Goal: Task Accomplishment & Management: Manage account settings

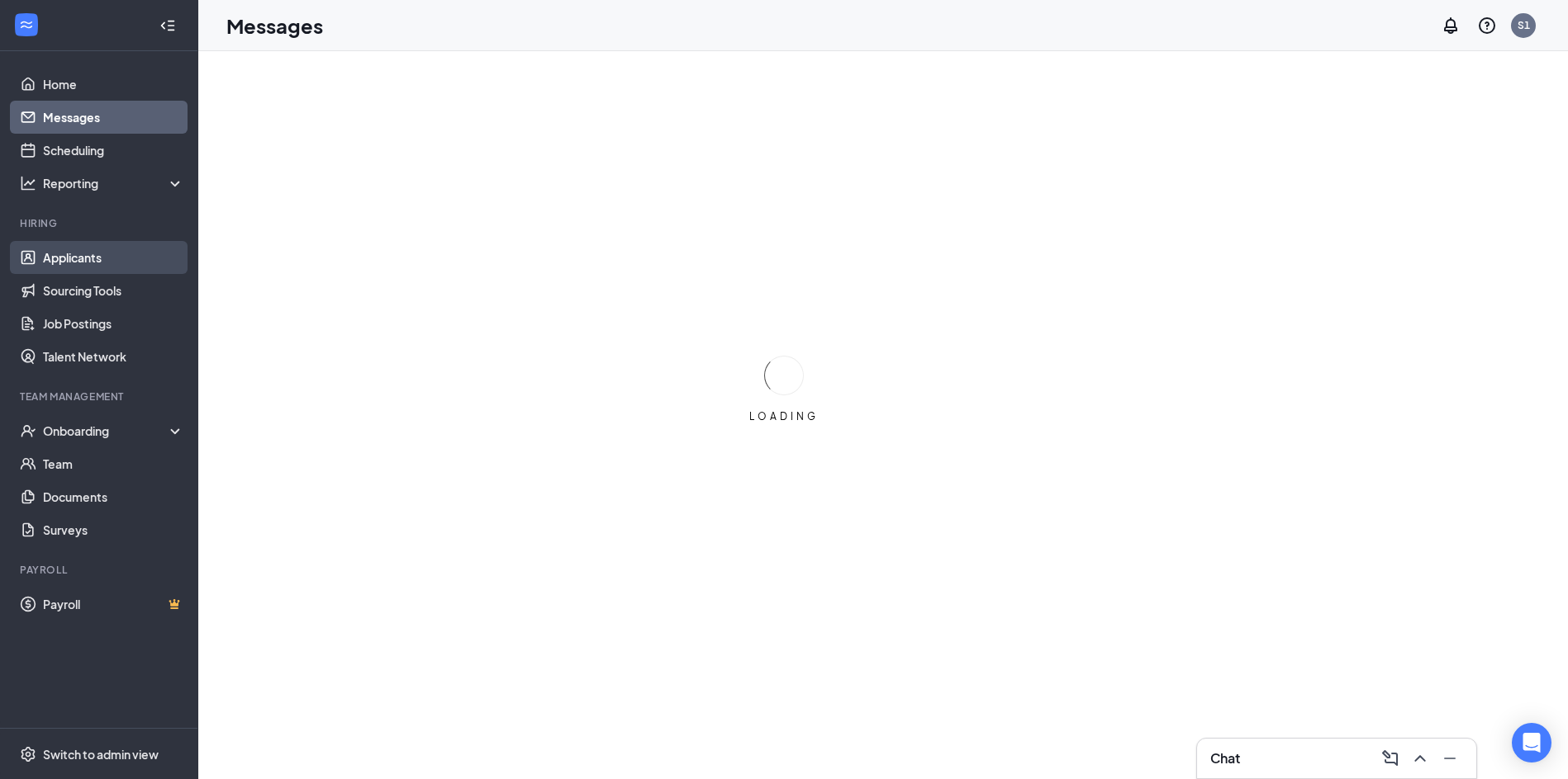
click at [94, 251] on link "Applicants" at bounding box center [114, 258] width 141 height 33
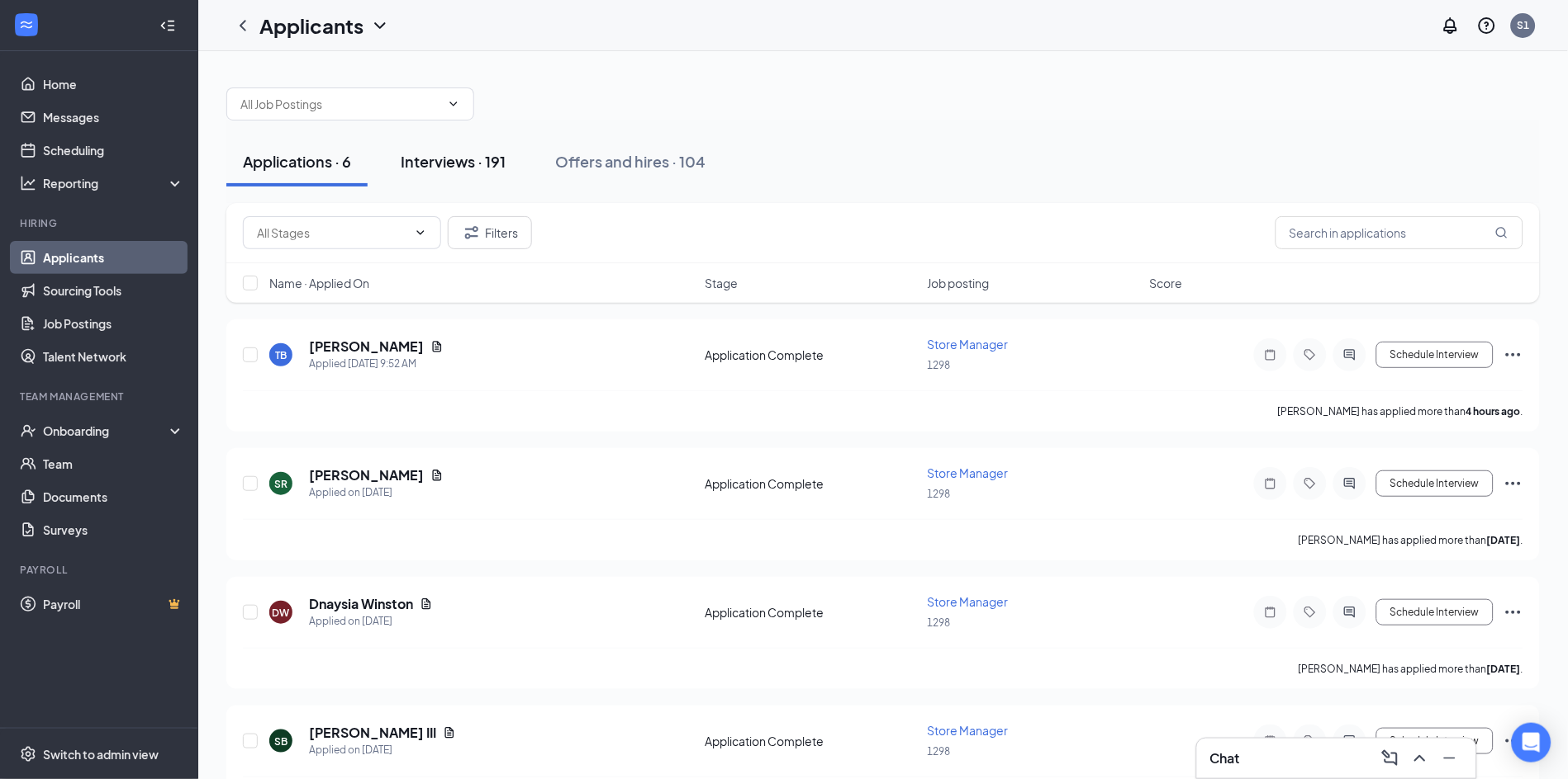
click at [505, 162] on div "Interviews · 191" at bounding box center [453, 161] width 105 height 20
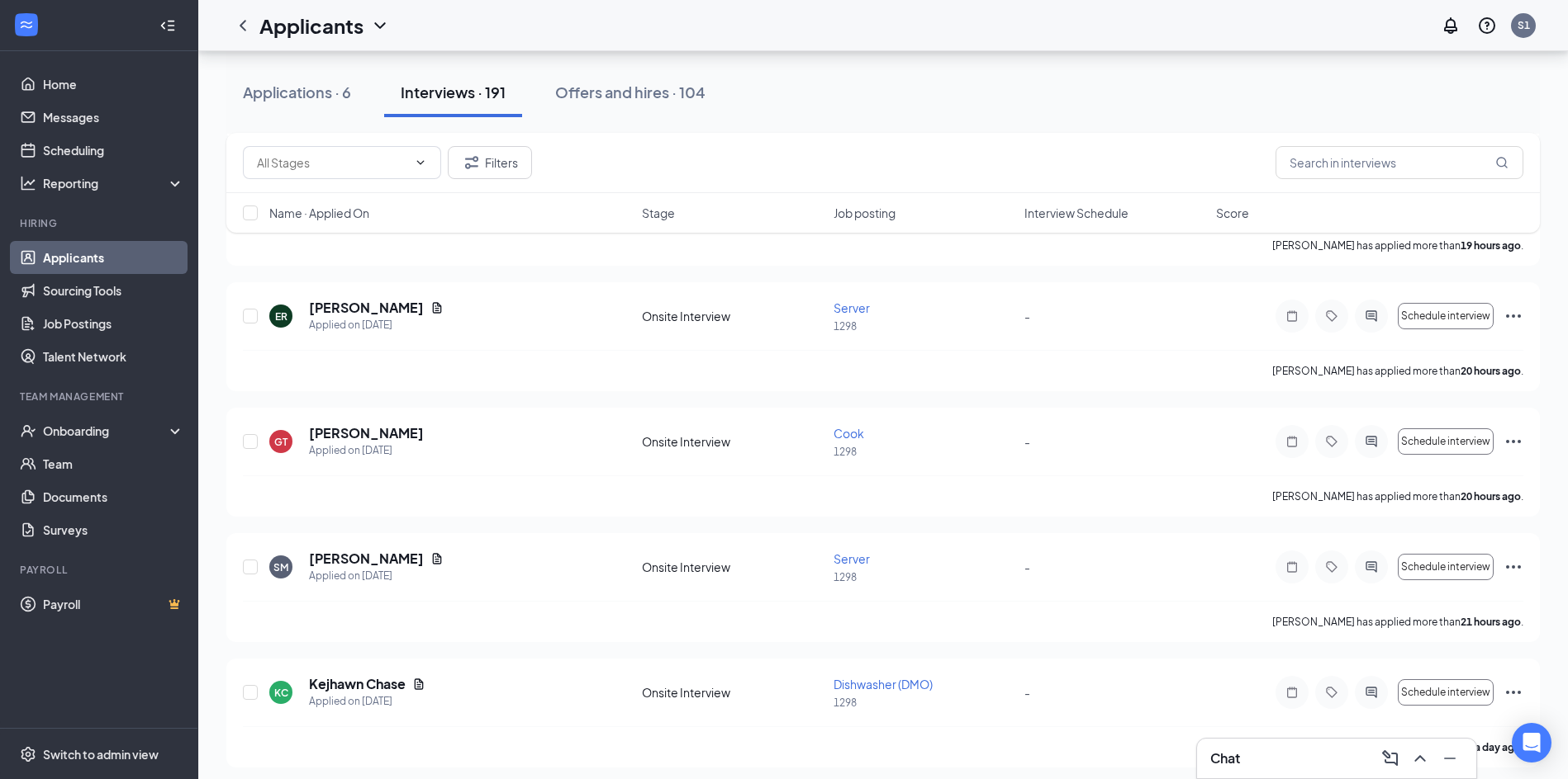
scroll to position [413, 0]
click at [1516, 437] on icon "Ellipses" at bounding box center [1513, 442] width 20 height 20
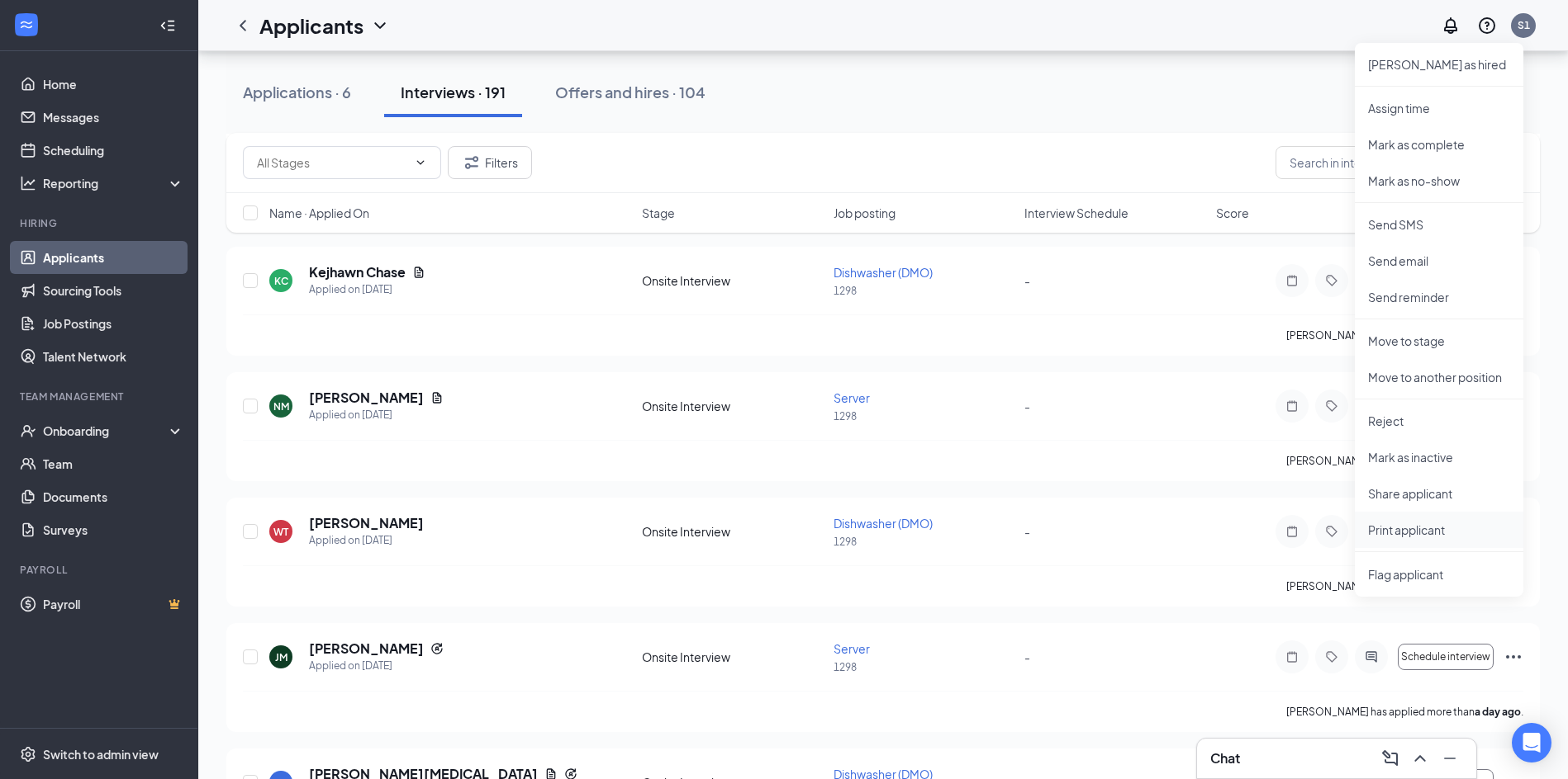
scroll to position [661, 0]
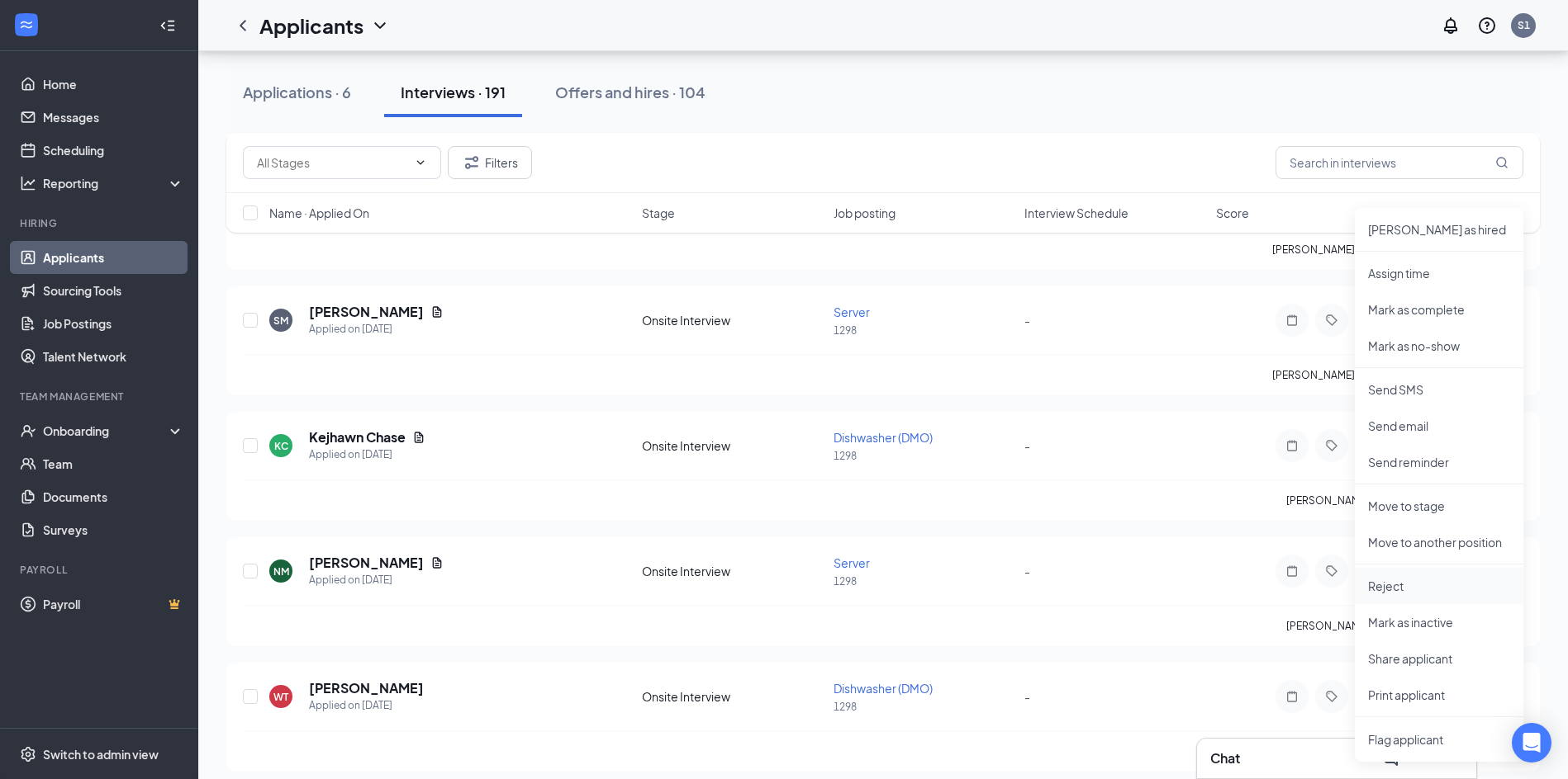
click at [1404, 585] on p "Reject" at bounding box center [1439, 586] width 142 height 17
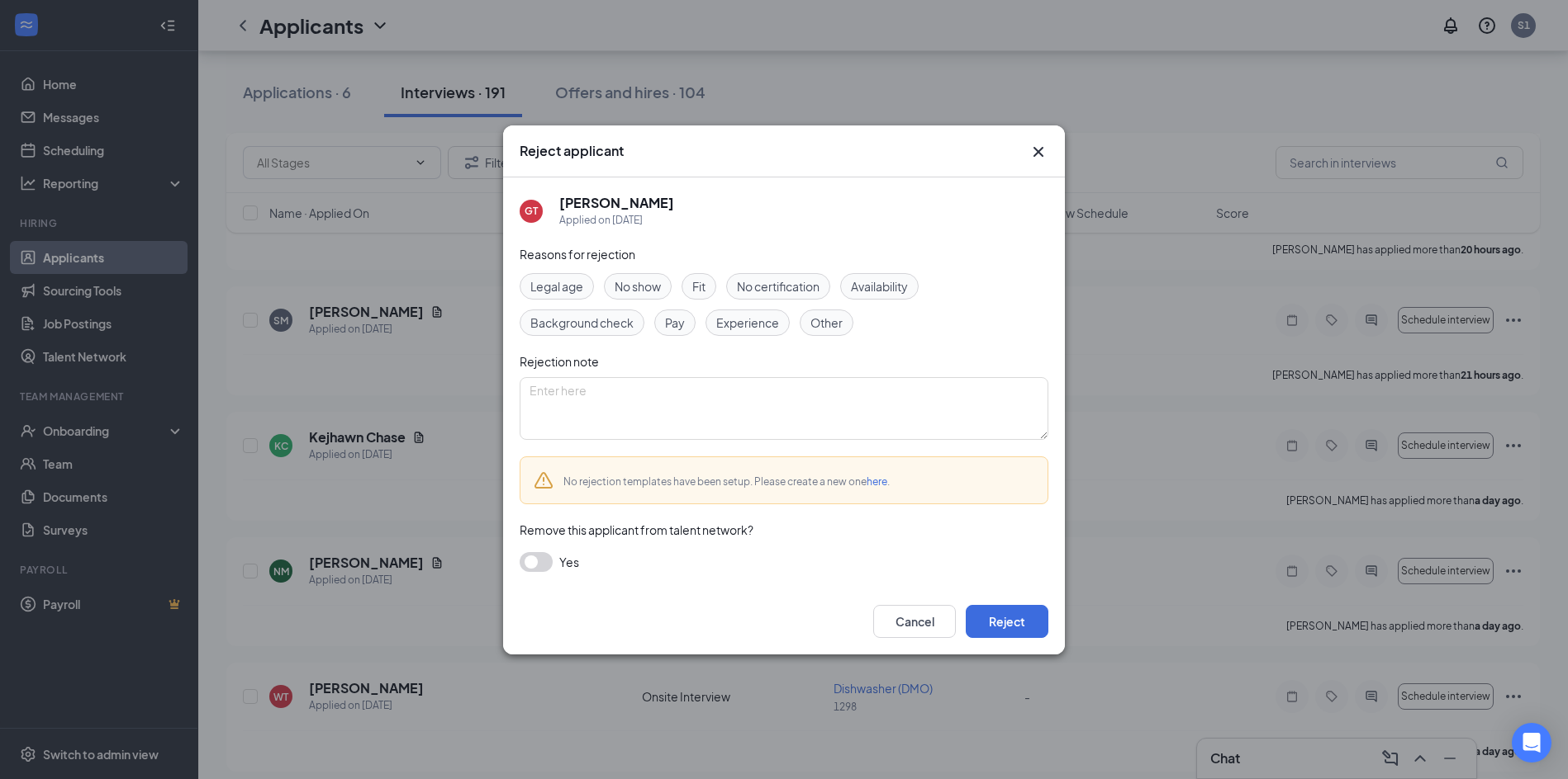
click at [893, 294] on span "Availability" at bounding box center [879, 286] width 57 height 18
click at [1006, 610] on button "Reject" at bounding box center [1007, 621] width 83 height 33
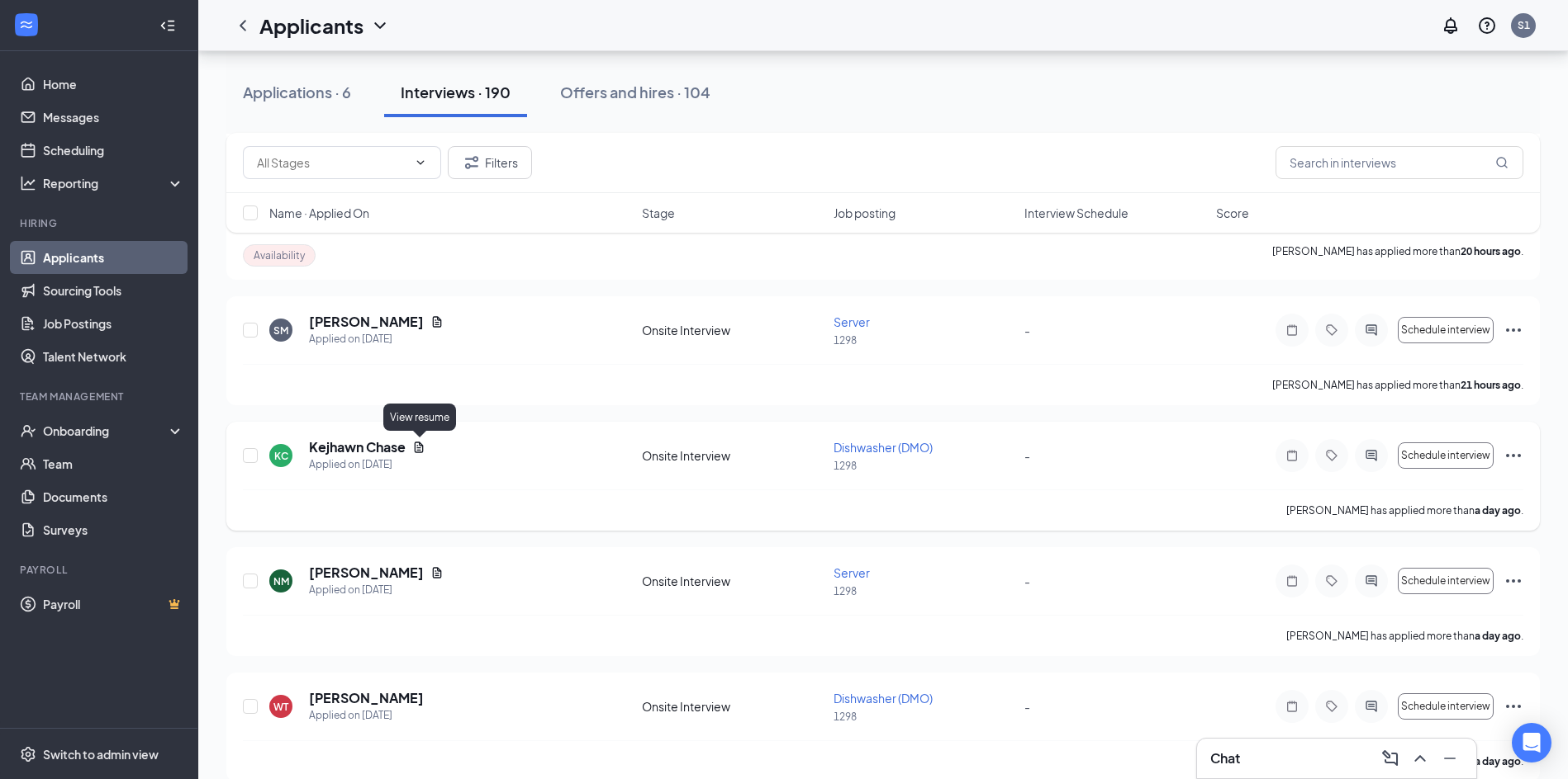
click at [424, 450] on icon "Document" at bounding box center [420, 447] width 9 height 11
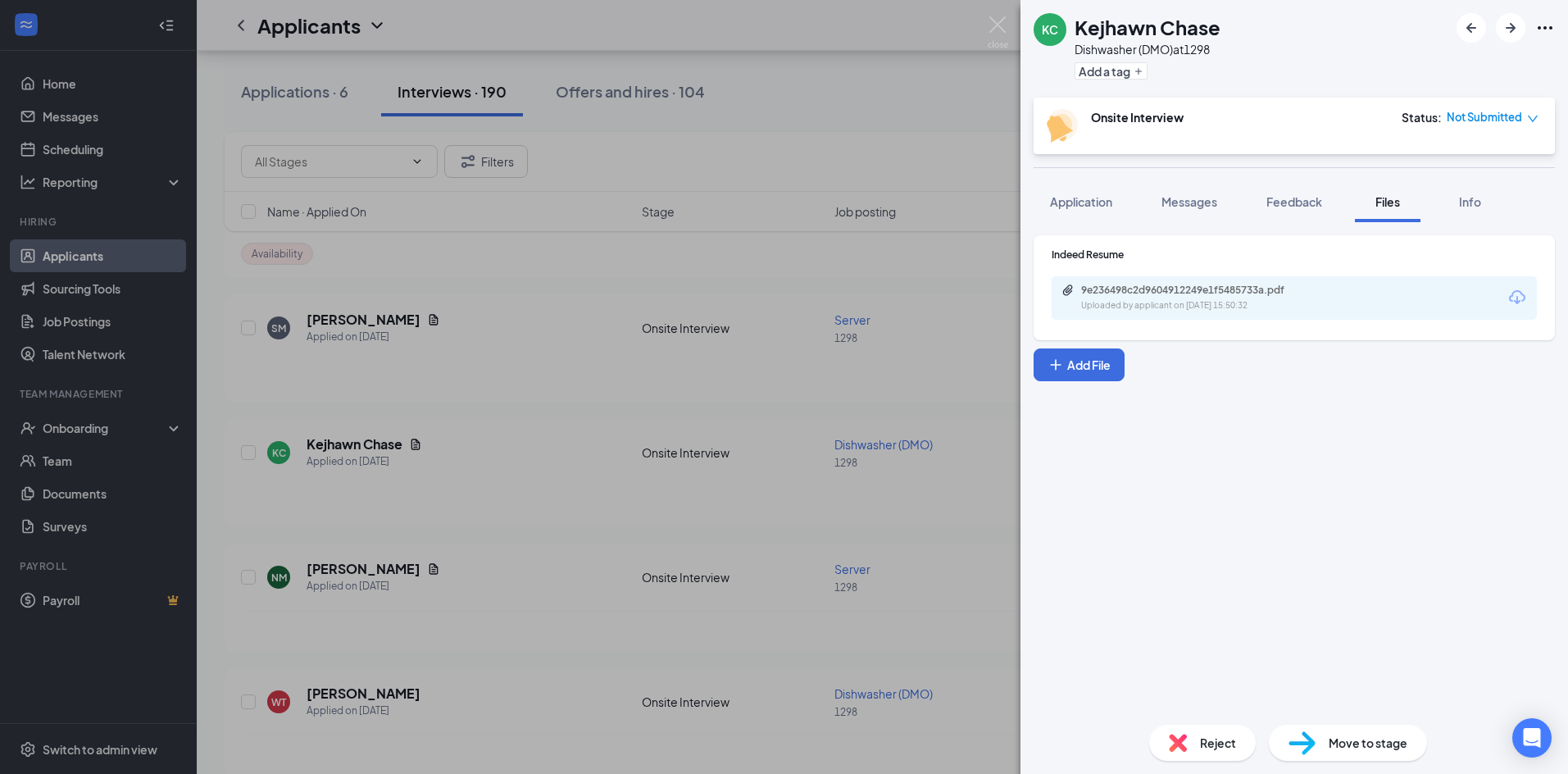
click at [989, 303] on div "[PERSON_NAME] [PERSON_NAME] Dishwasher (DMO) at 1298 Add a tag Onsite Interview…" at bounding box center [784, 387] width 1568 height 774
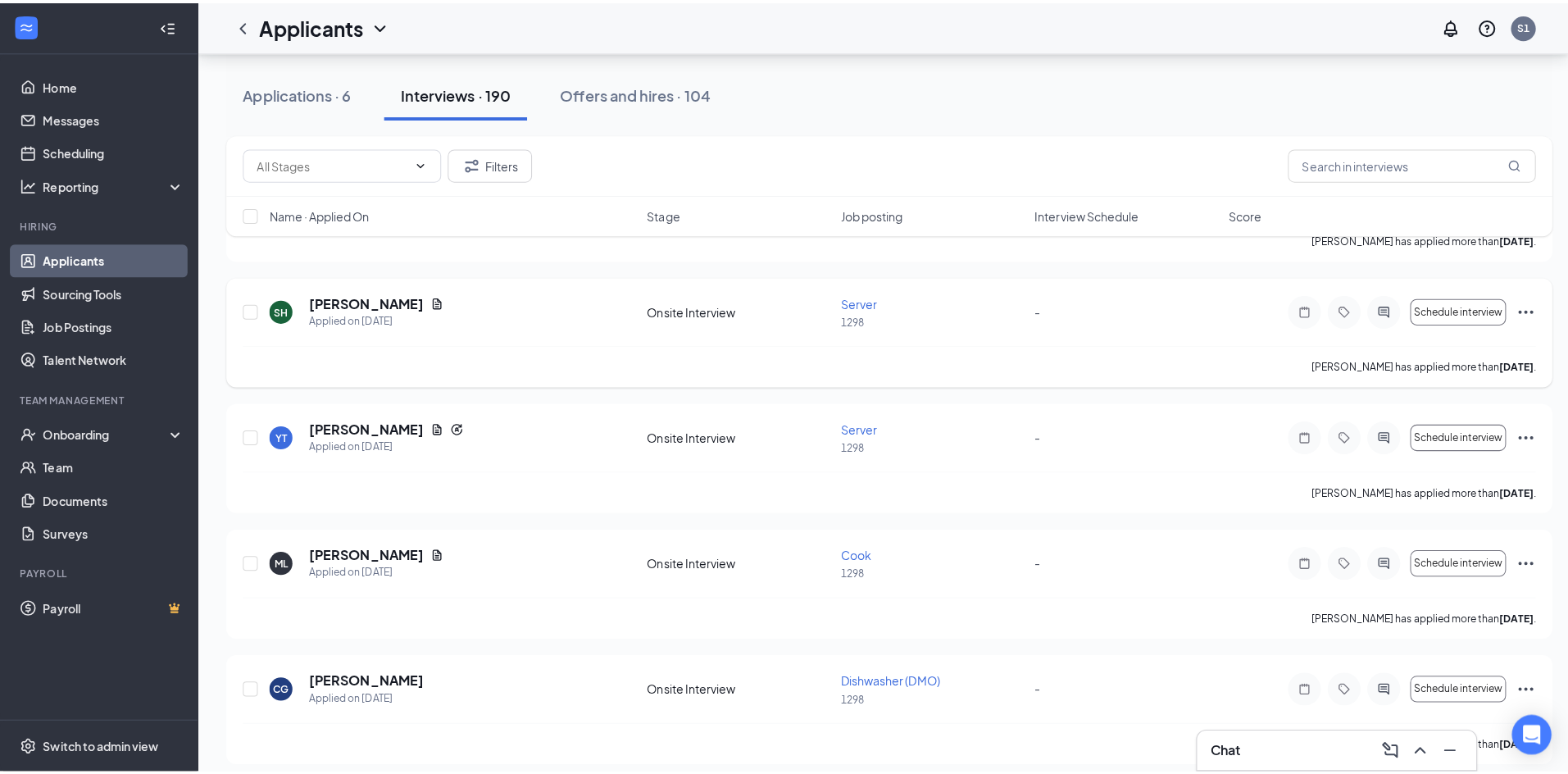
scroll to position [1558, 0]
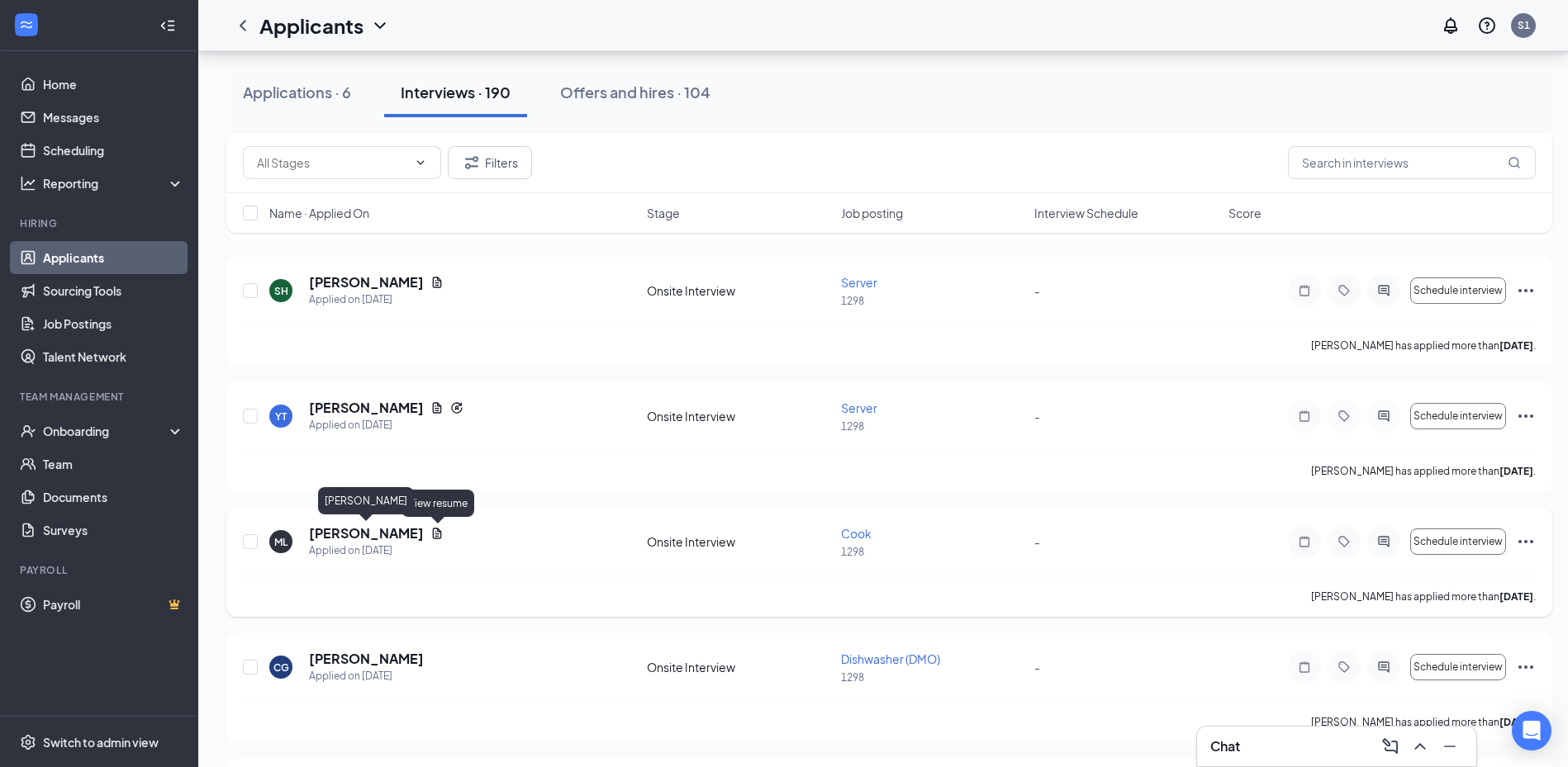
click at [395, 534] on h5 "[PERSON_NAME]" at bounding box center [365, 533] width 115 height 18
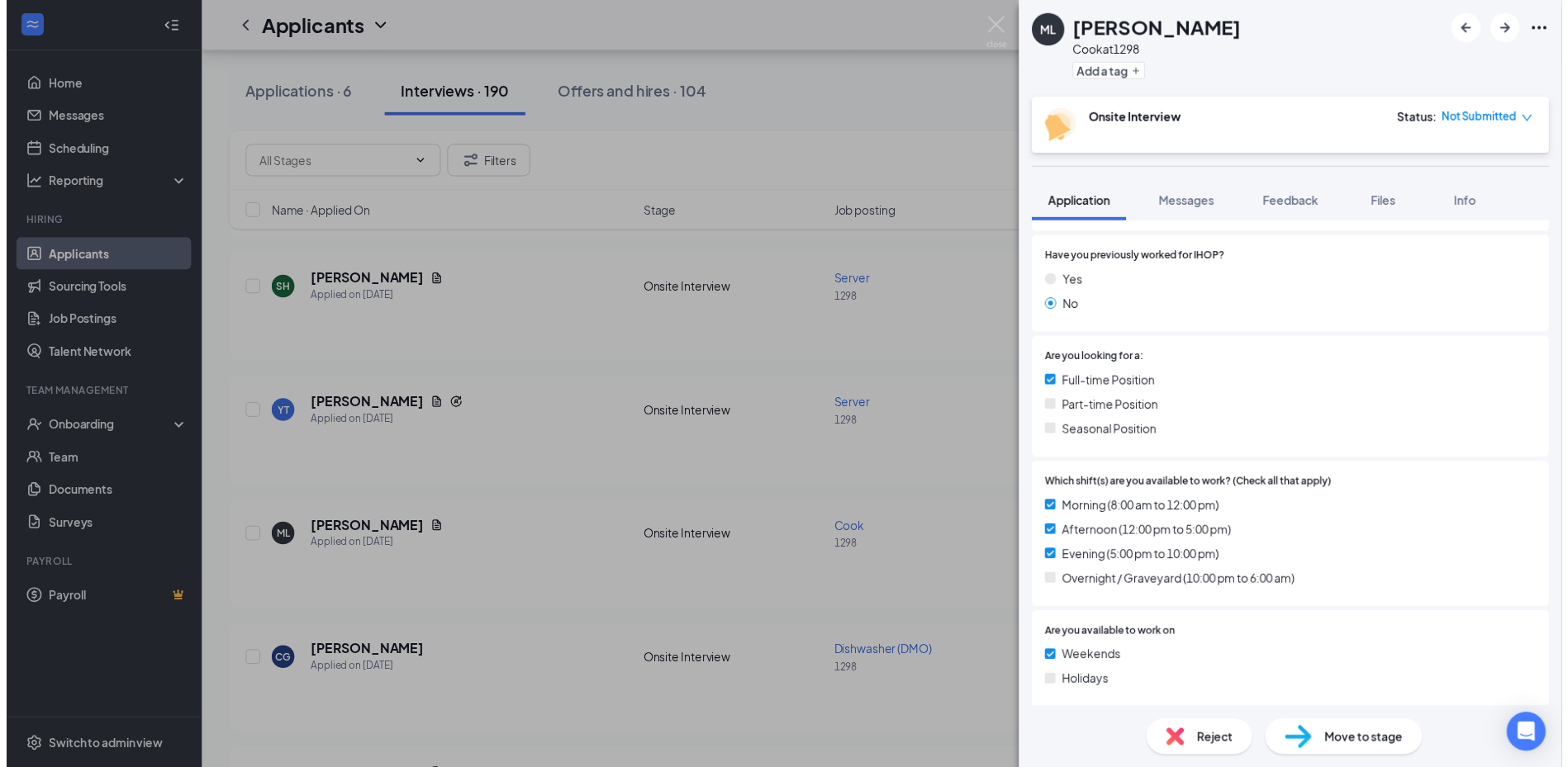
scroll to position [413, 0]
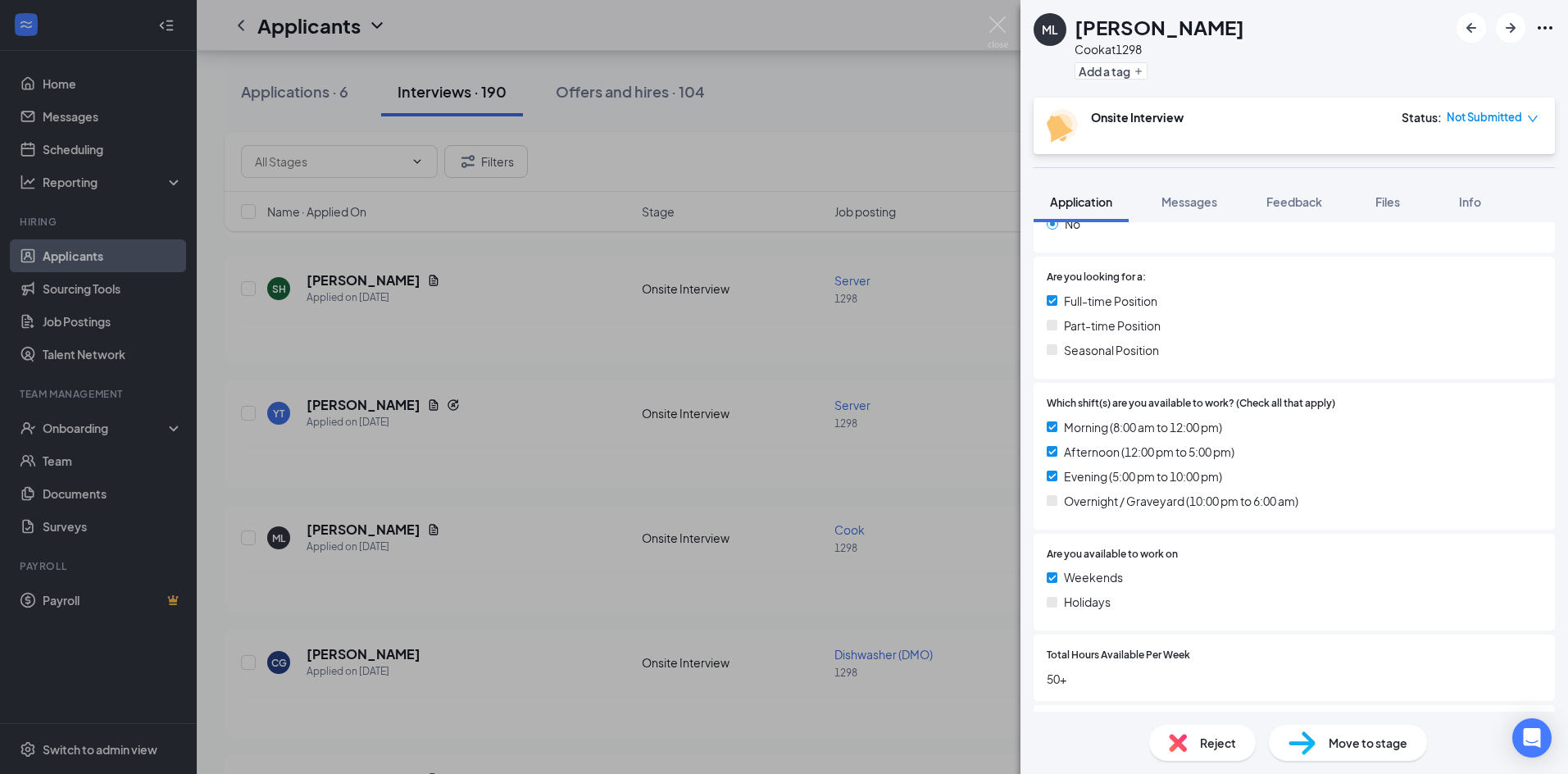
click at [897, 492] on div "[PERSON_NAME] [PERSON_NAME] at 1298 Add a tag Onsite Interview Status : Not Sub…" at bounding box center [784, 387] width 1568 height 774
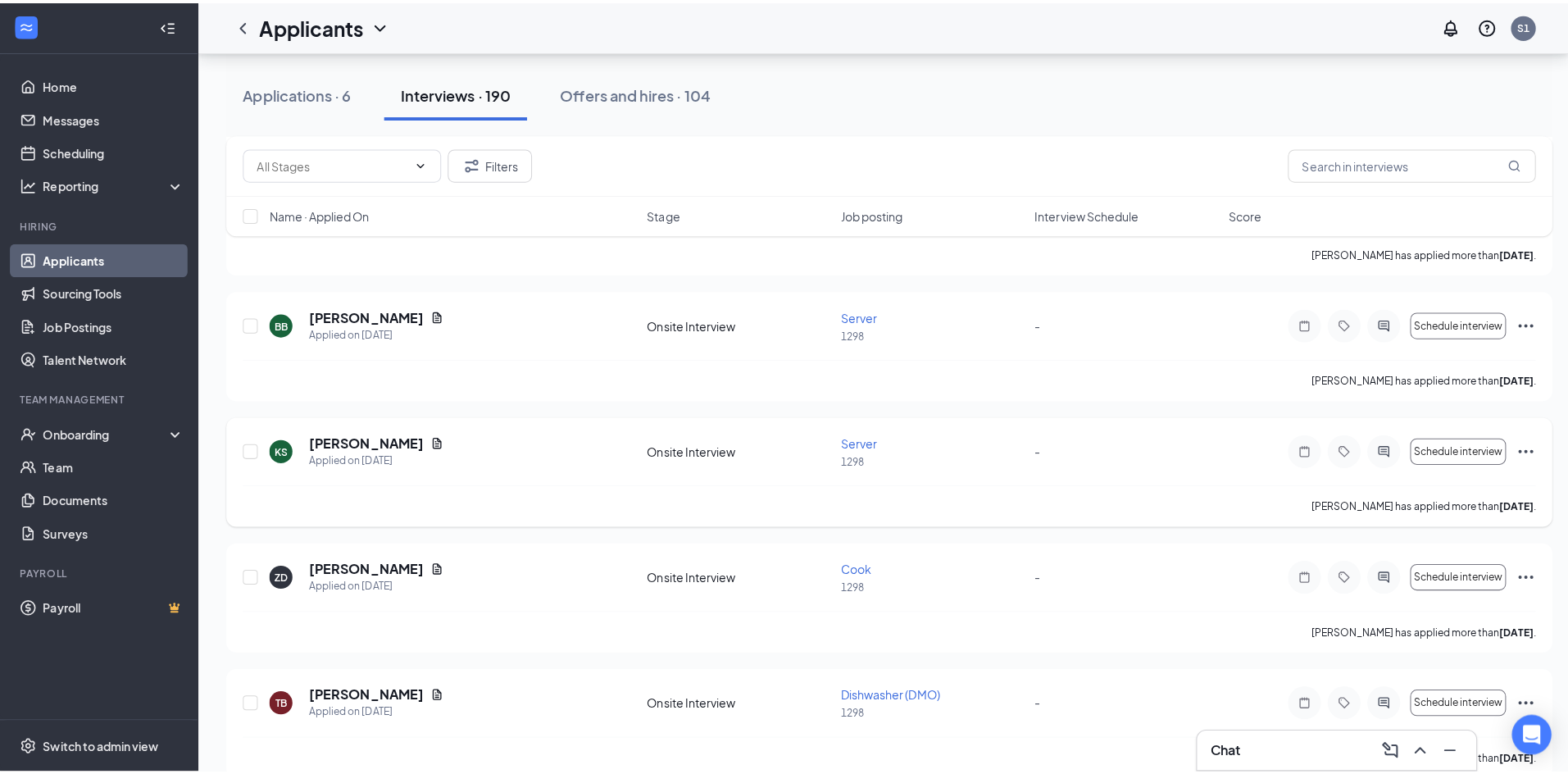
scroll to position [2050, 0]
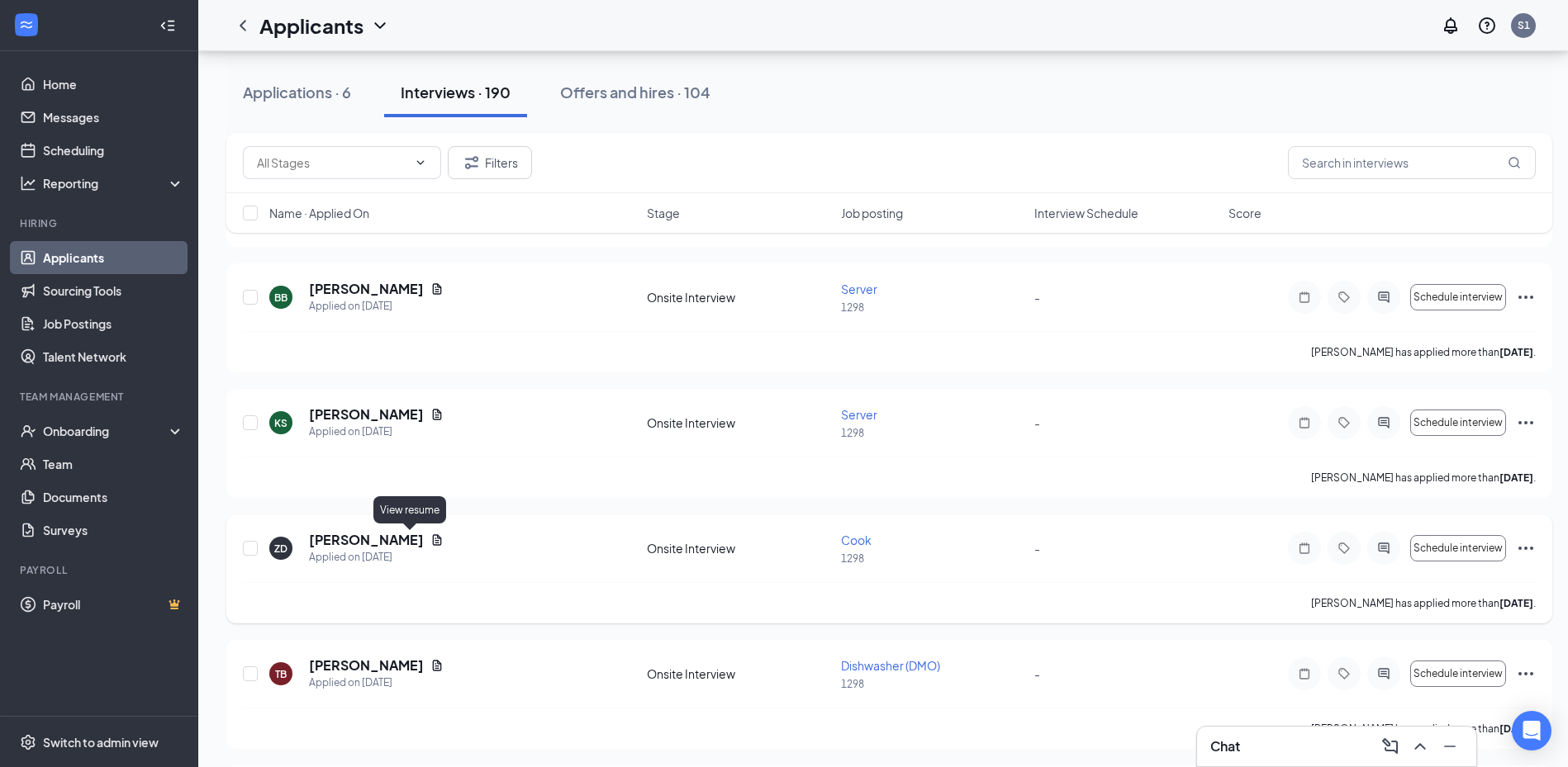
click at [431, 539] on icon "Document" at bounding box center [437, 539] width 13 height 13
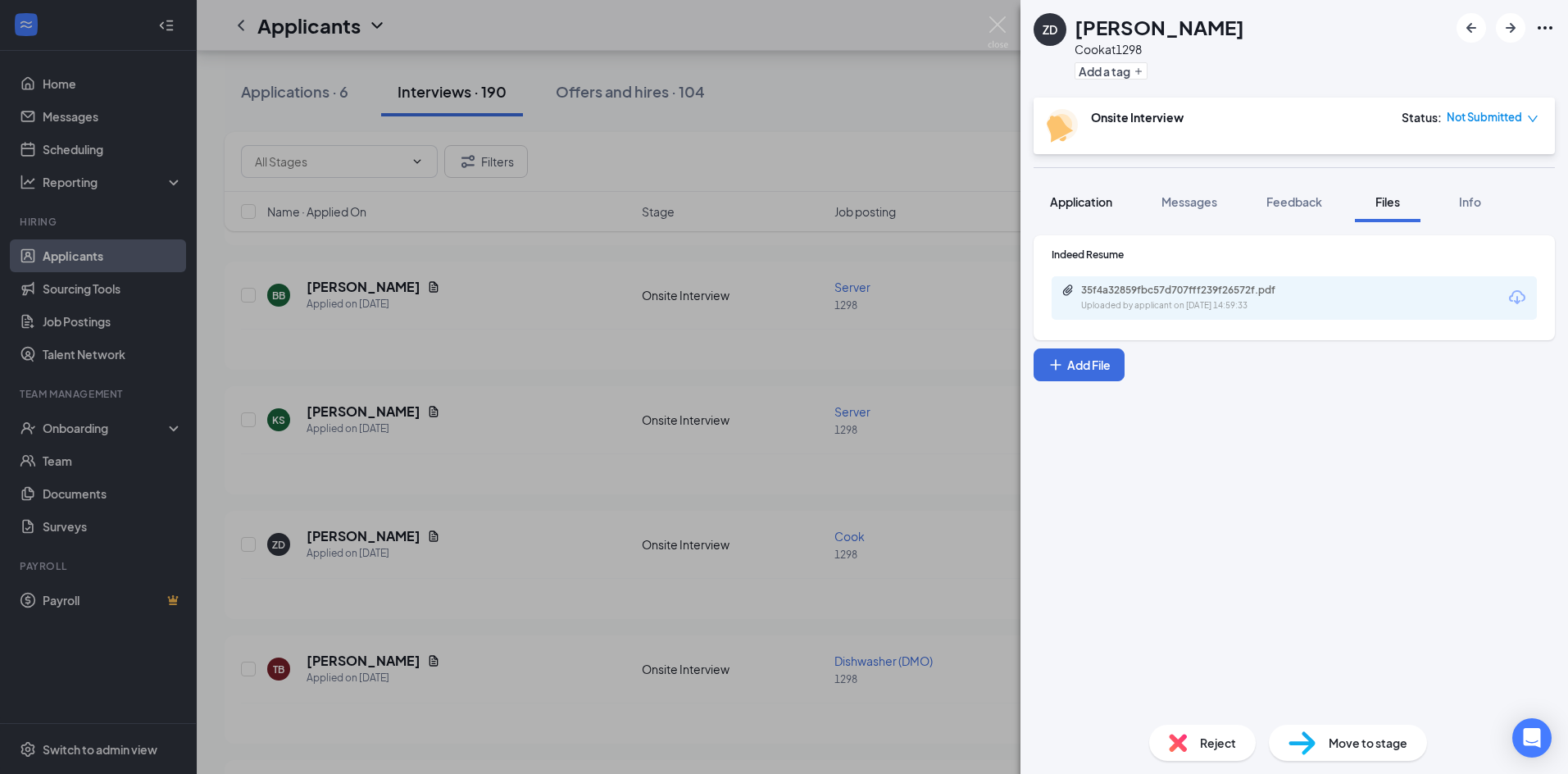
click at [1068, 191] on button "Application" at bounding box center [1081, 201] width 95 height 41
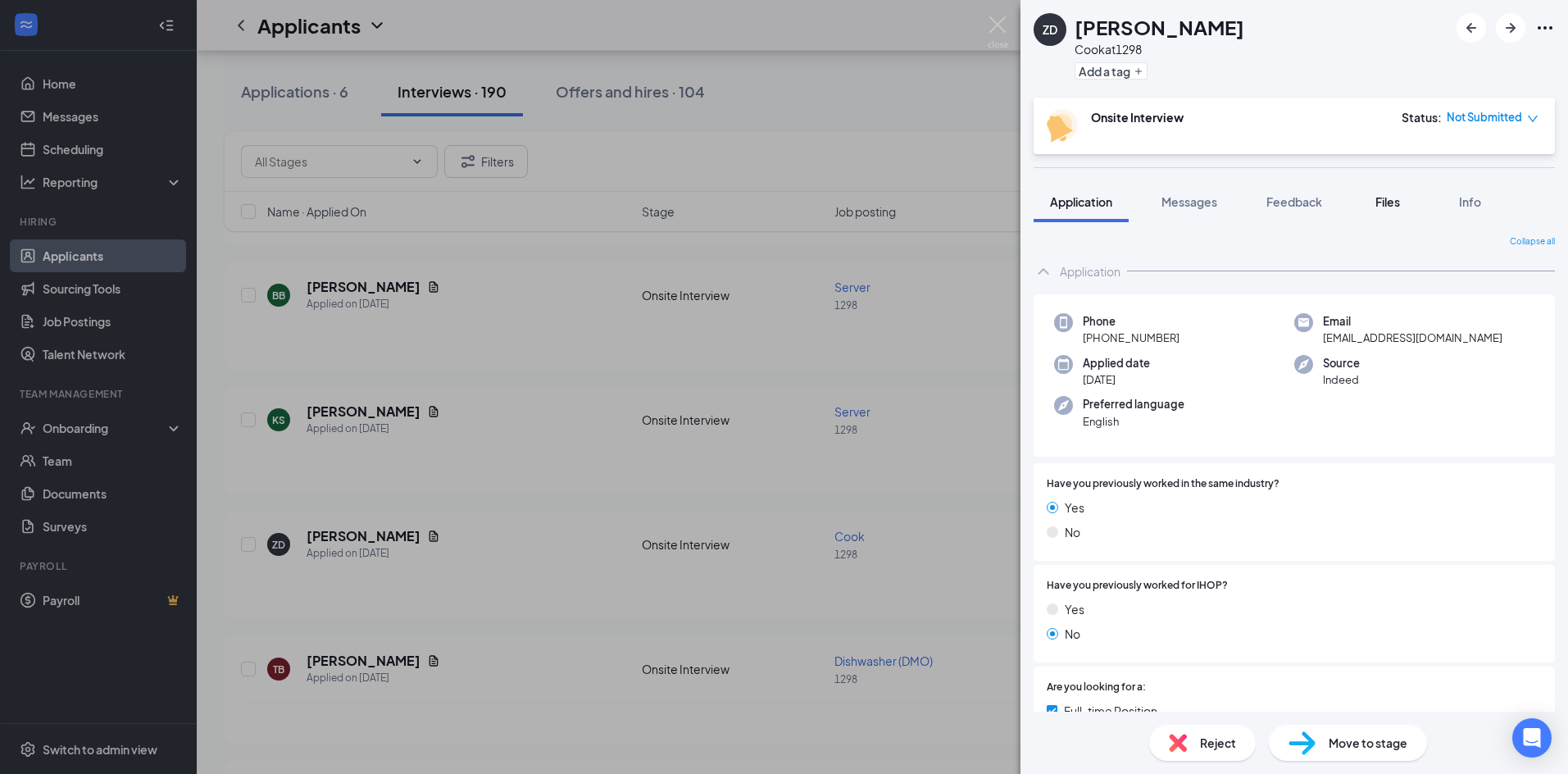
click at [1400, 201] on span "Files" at bounding box center [1388, 201] width 25 height 15
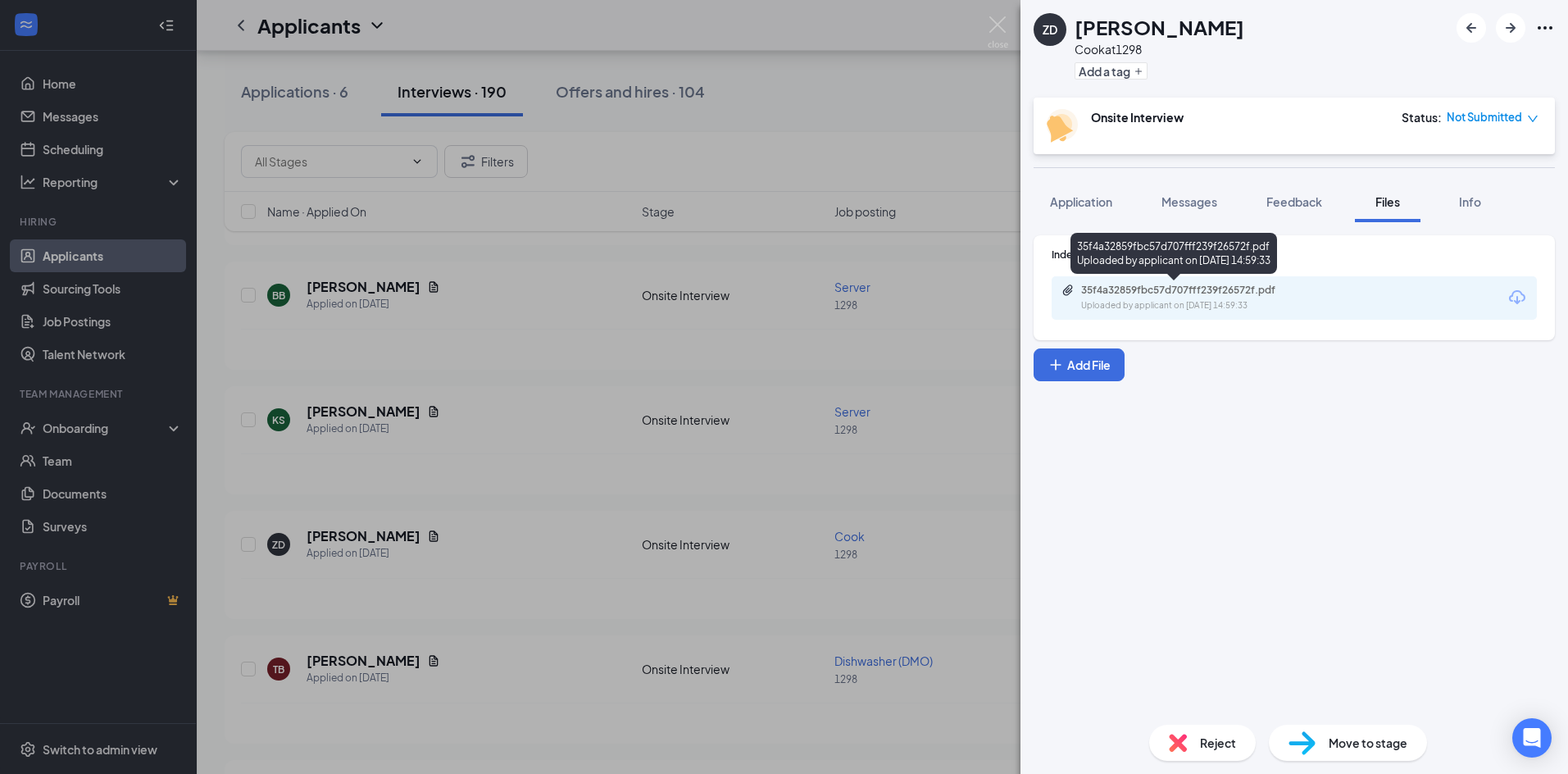
click at [1152, 303] on div "Uploaded by applicant on [DATE] 14:59:33" at bounding box center [1204, 305] width 246 height 13
click at [696, 331] on div "ZD [PERSON_NAME] at 1298 Add a tag Onsite Interview Status : Not Submitted Appl…" at bounding box center [784, 387] width 1568 height 774
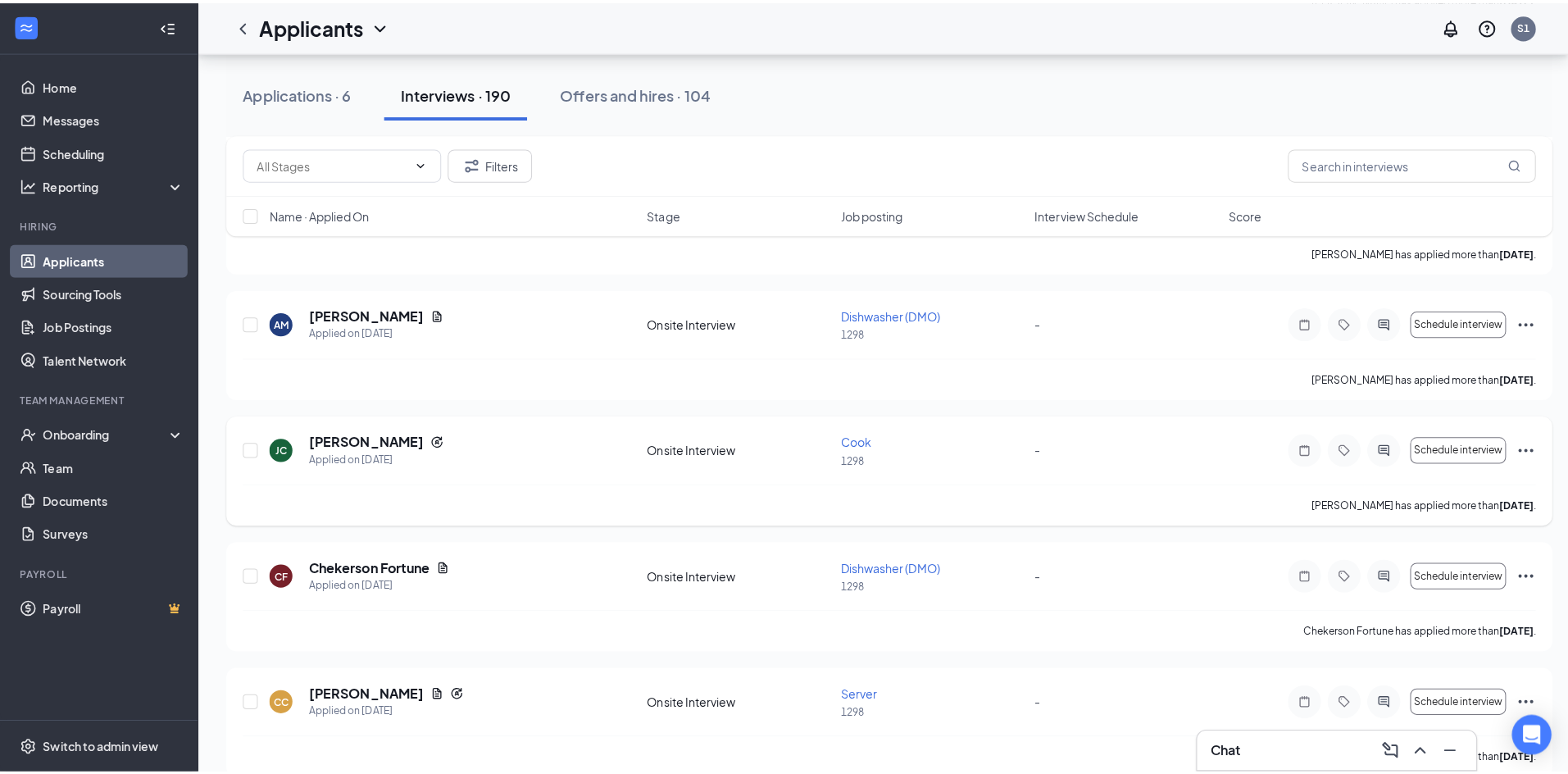
scroll to position [3035, 0]
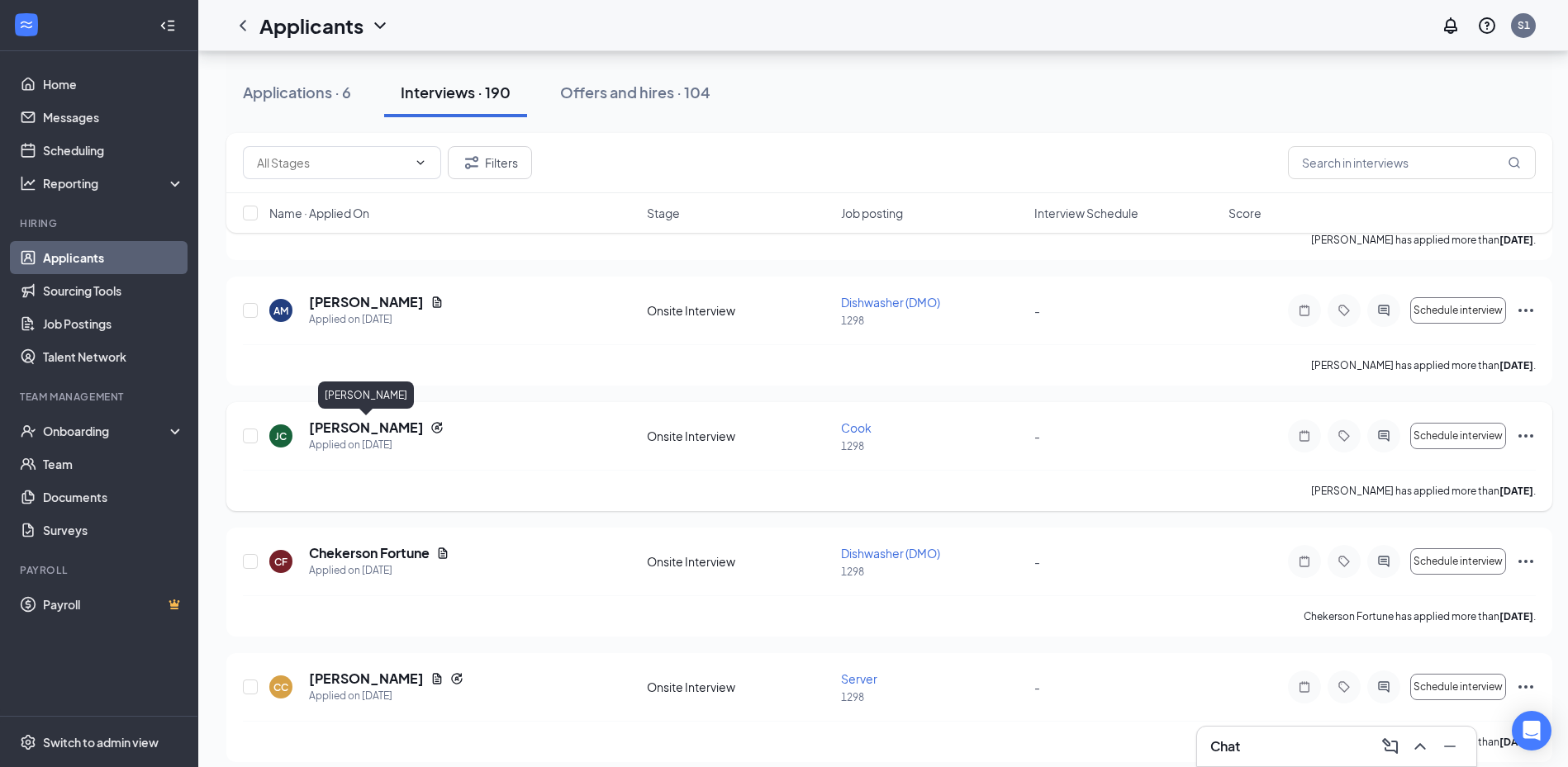
click at [405, 426] on h5 "[PERSON_NAME]" at bounding box center [365, 428] width 115 height 18
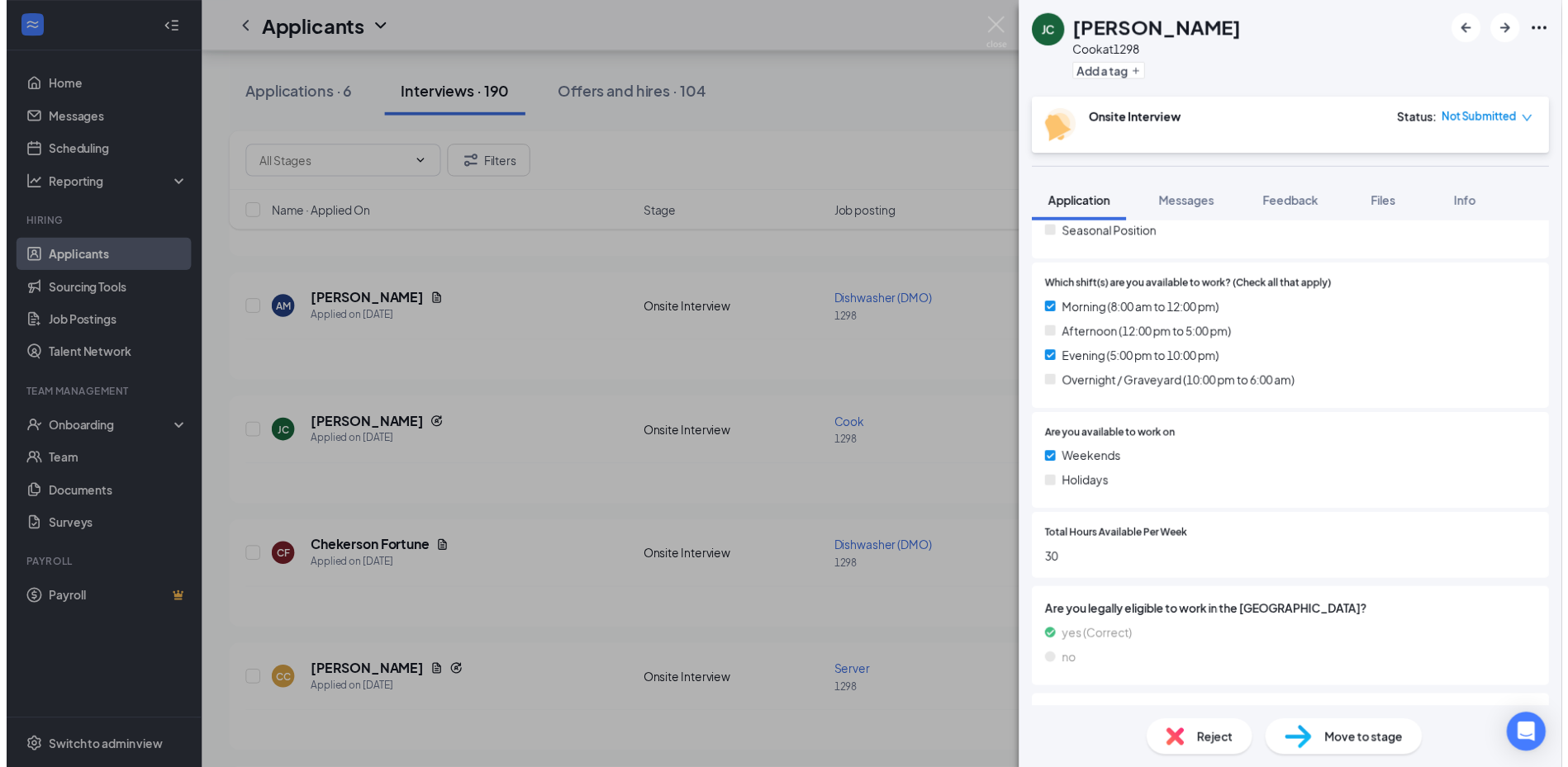
scroll to position [661, 0]
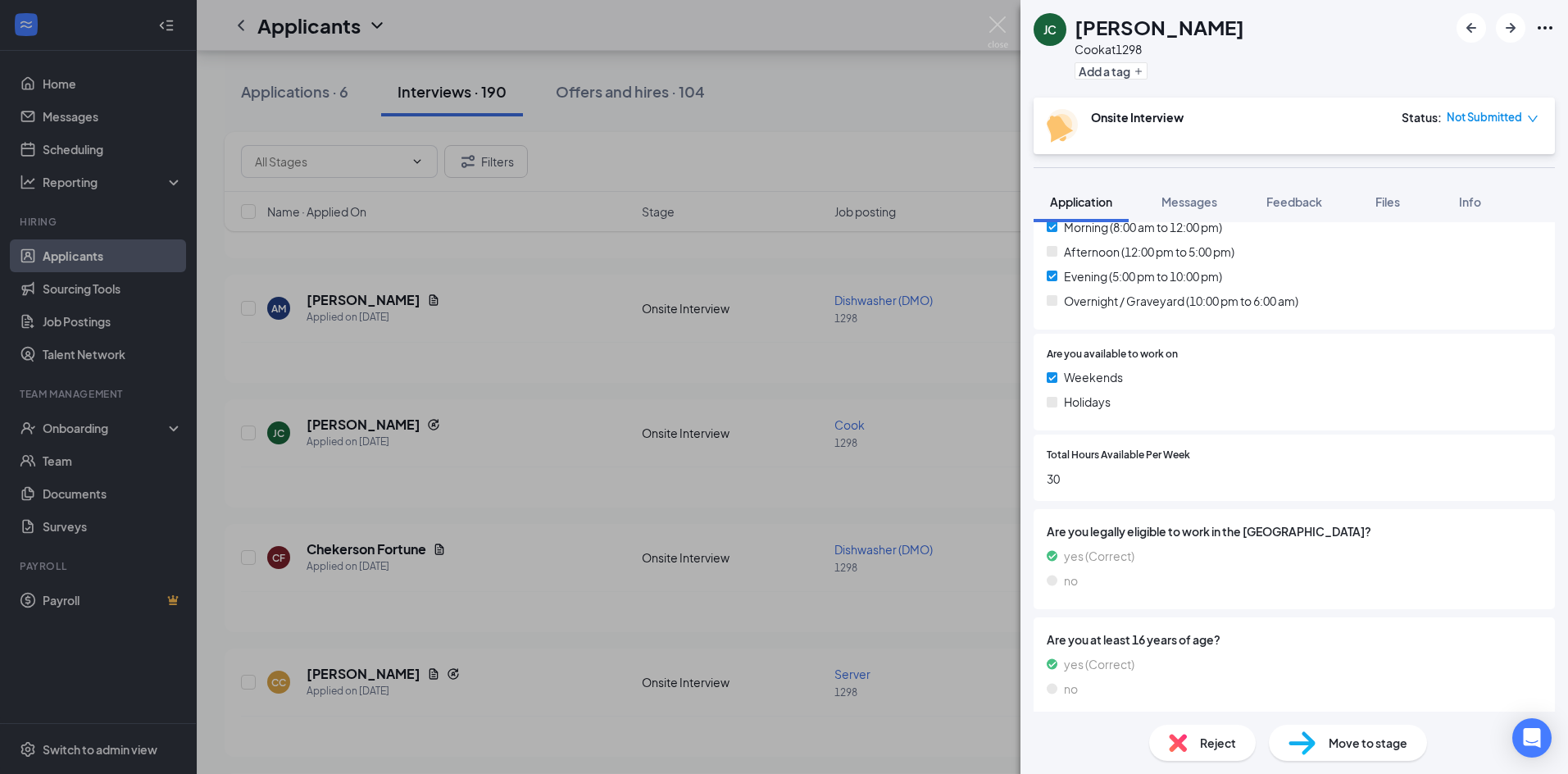
click at [853, 494] on div "[PERSON_NAME] [PERSON_NAME] [PERSON_NAME] at 1298 Add a tag Onsite Interview St…" at bounding box center [784, 387] width 1568 height 774
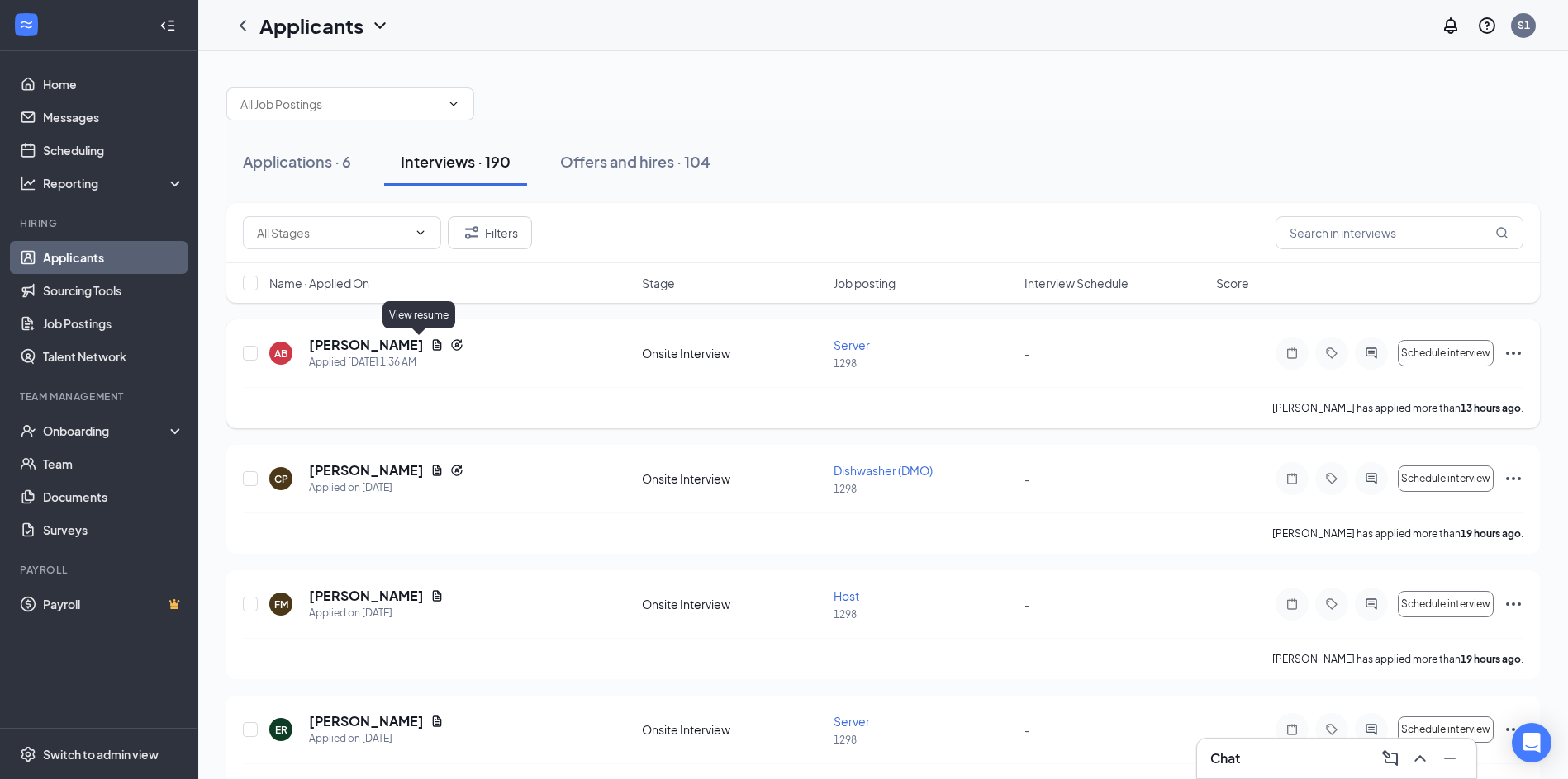
drag, startPoint x: 421, startPoint y: 346, endPoint x: 441, endPoint y: 341, distance: 20.6
click at [431, 346] on icon "Document" at bounding box center [437, 345] width 13 height 13
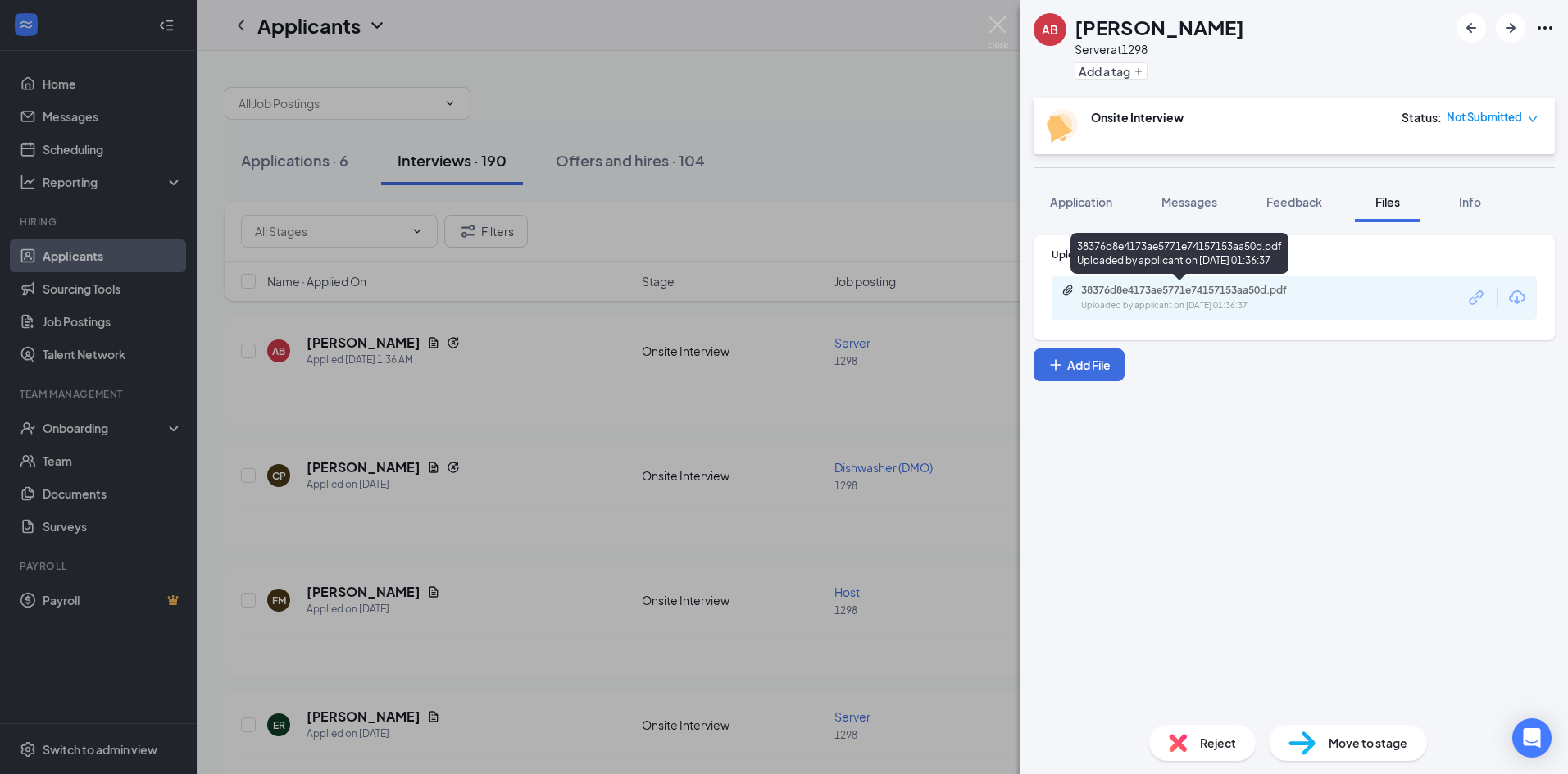
click at [1190, 293] on div "38376d8e4173ae5771e74157153aa50d.pdf" at bounding box center [1196, 290] width 230 height 13
